Goal: Information Seeking & Learning: Learn about a topic

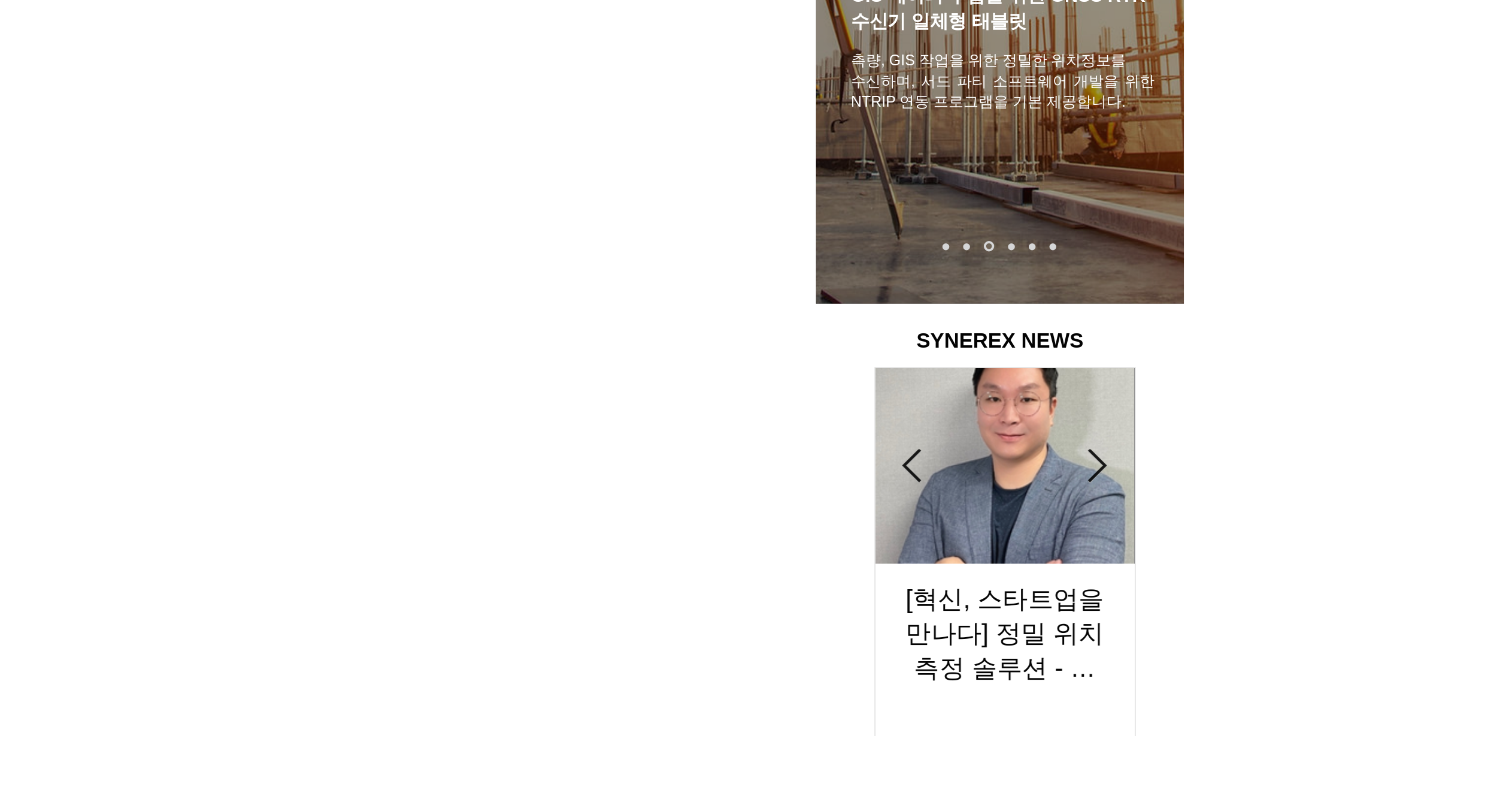
scroll to position [0, 403]
click at [767, 753] on div "LimX Dinamics" at bounding box center [756, 402] width 1512 height 805
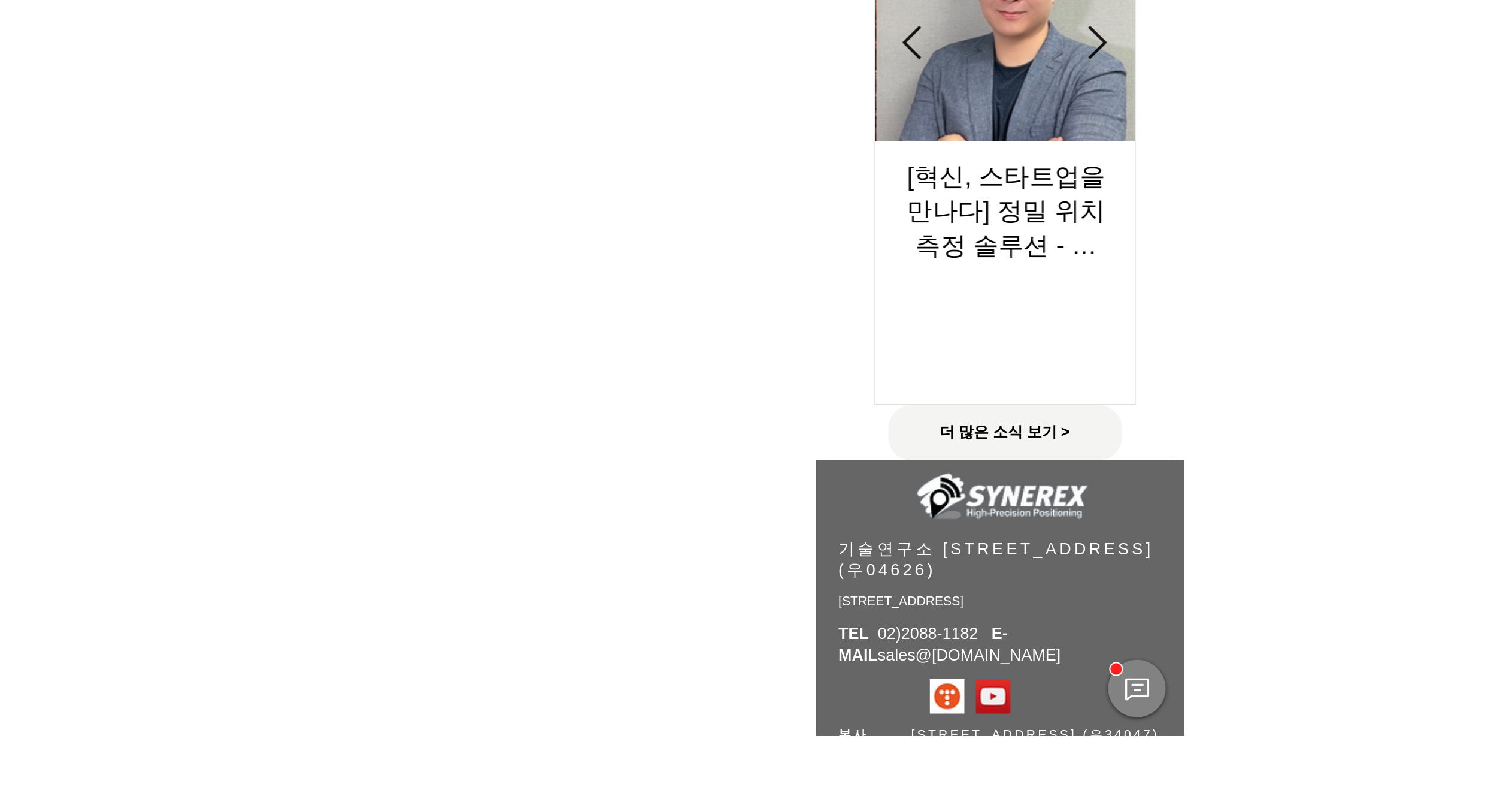
click at [777, 485] on img "게시물 목록입니다. 열람할 게시물을 선택하세요." at bounding box center [759, 444] width 135 height 102
click at [763, 495] on div "[혁신, 스타트업을 만나다] 정밀 위치측정 솔루션 - 씨너렉스" at bounding box center [759, 564] width 135 height 138
click at [771, 492] on img "게시물 목록입니다. 열람할 게시물을 선택하세요." at bounding box center [759, 444] width 135 height 102
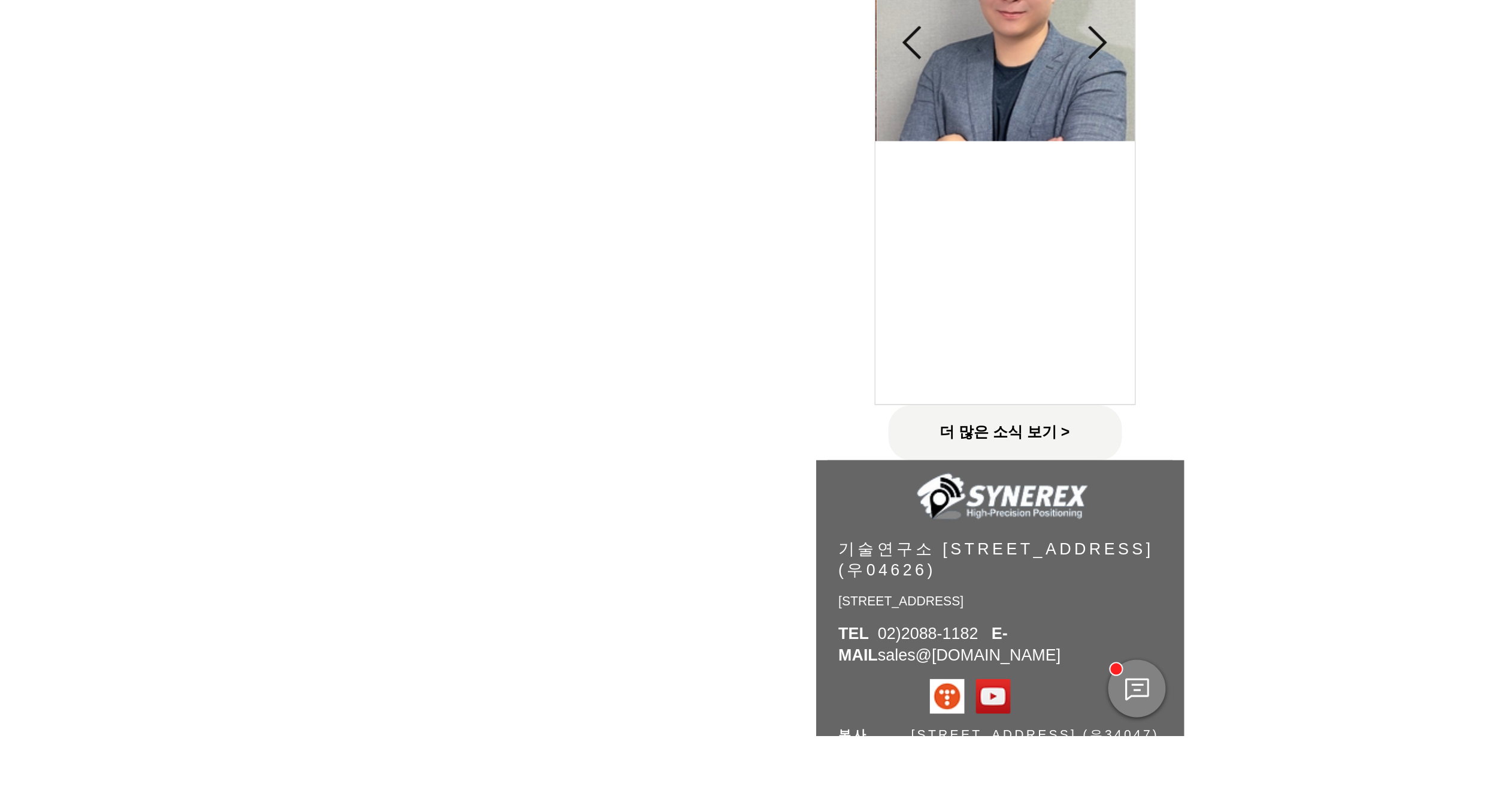
click at [763, 514] on h2 "[혁신, 스타트업을 만나다] 정밀 위치측정 솔루션 - 씨너렉스" at bounding box center [759, 532] width 106 height 54
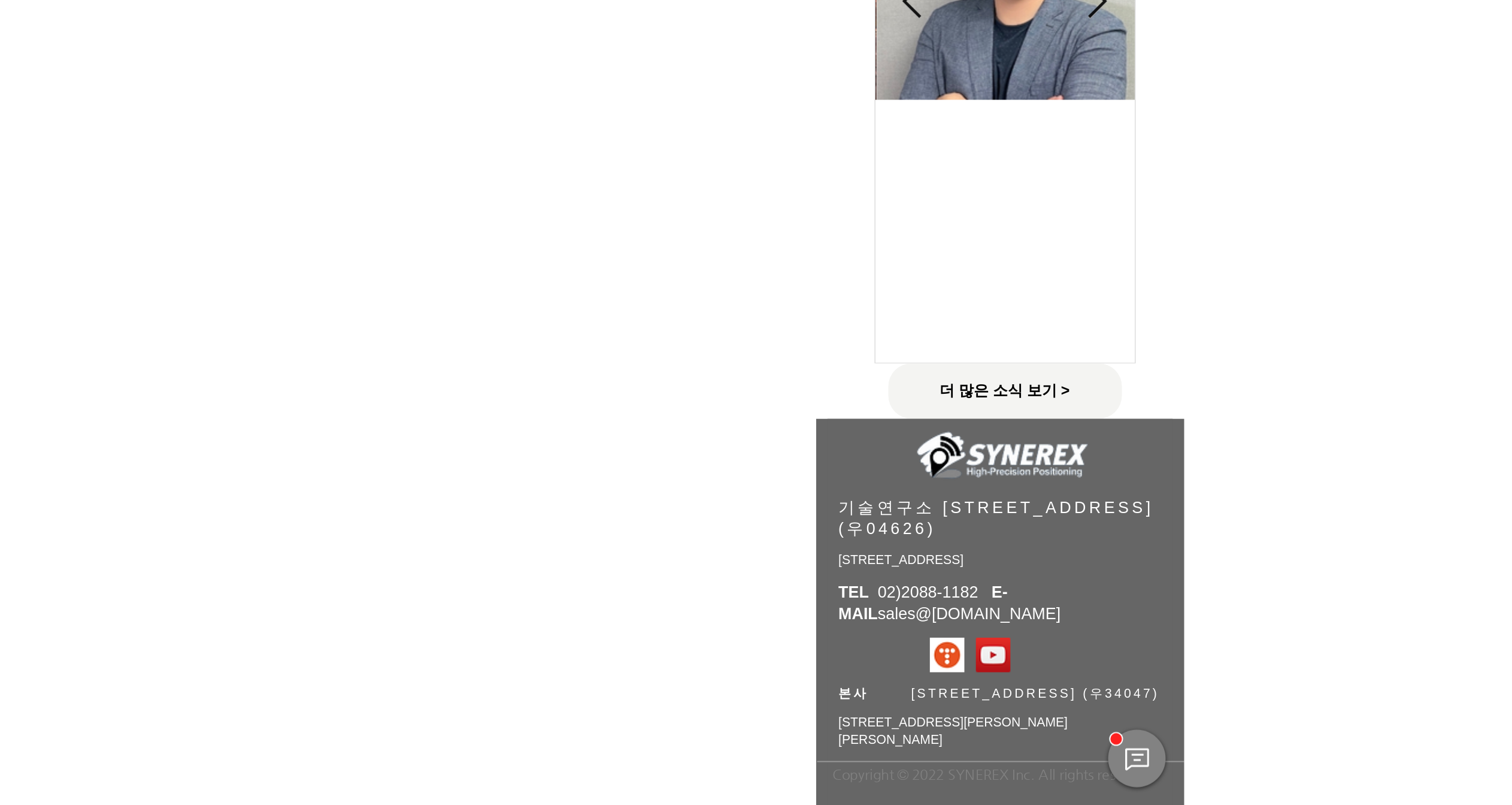
click at [760, 465] on h2 "[혁신, 스타트업을 만나다] 정밀 위치측정 솔루션 - 씨너렉스" at bounding box center [759, 474] width 106 height 54
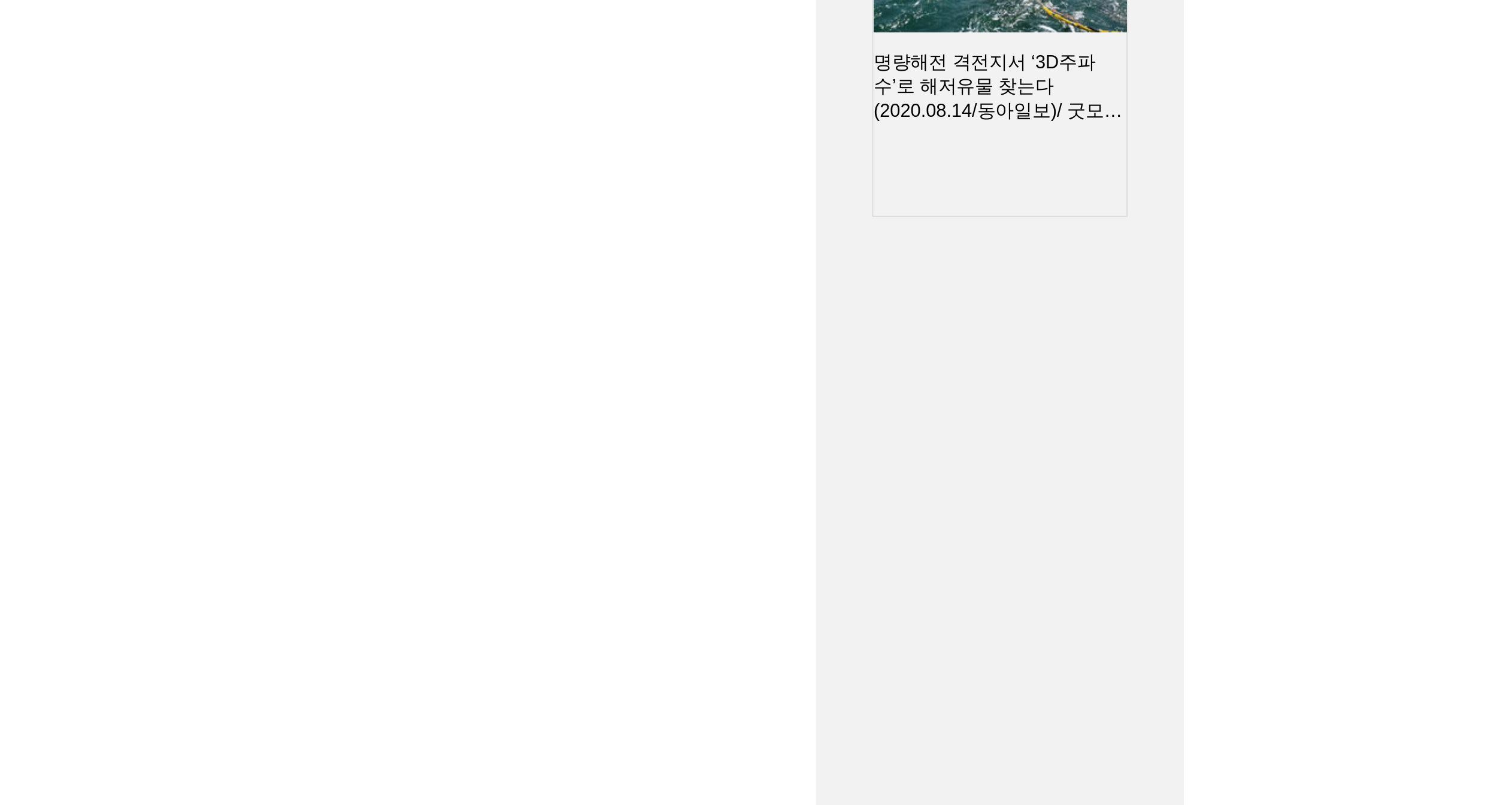
scroll to position [6, 0]
